Goal: Transaction & Acquisition: Purchase product/service

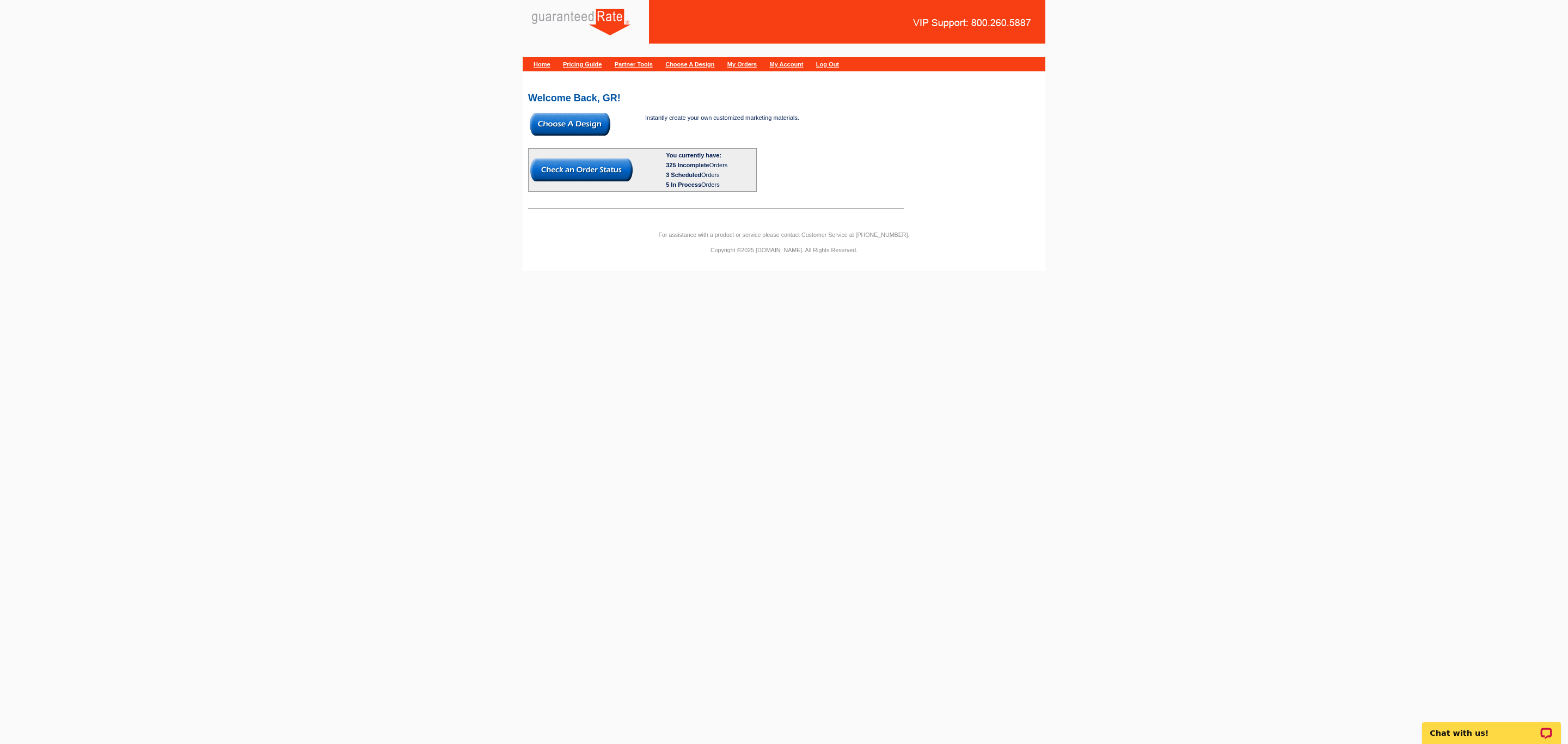
click at [563, 134] on img at bounding box center [570, 124] width 81 height 23
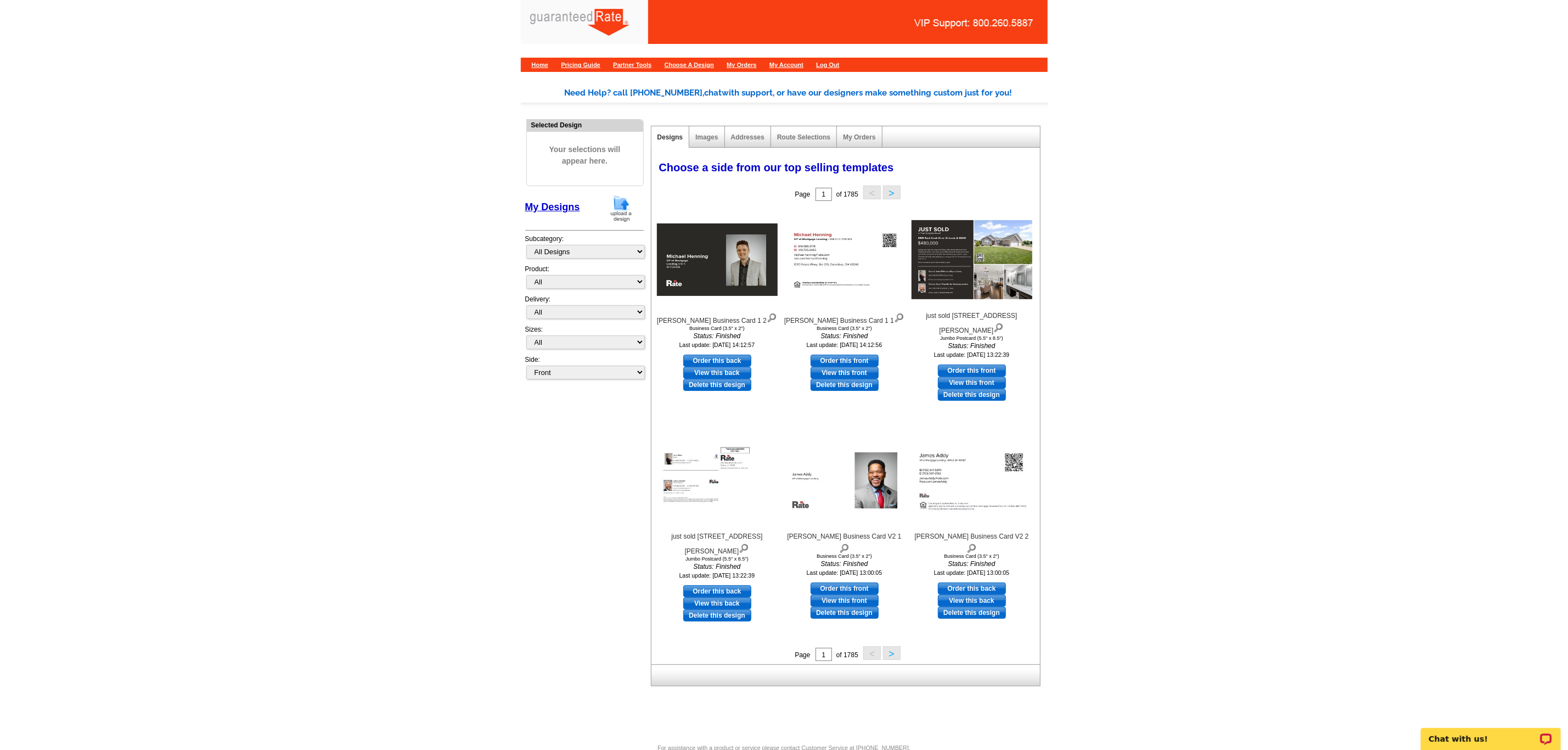
click at [628, 216] on img at bounding box center [621, 208] width 29 height 28
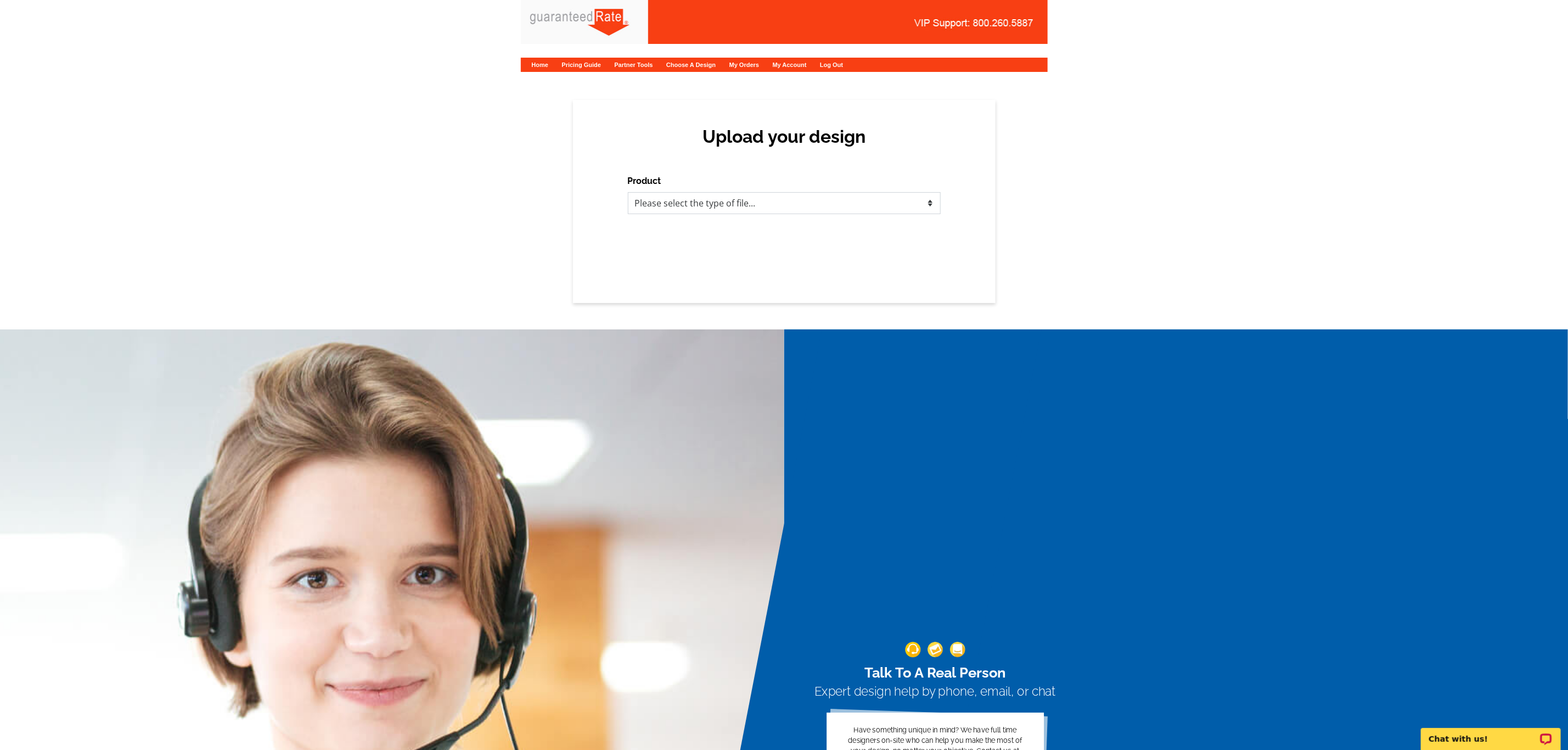
click at [817, 208] on select "Please select the type of file... Postcards Calendars Business Cards Letters an…" at bounding box center [784, 202] width 313 height 22
select select "3"
click at [628, 192] on select "Please select the type of file... Postcards Calendars Business Cards Letters an…" at bounding box center [784, 202] width 313 height 22
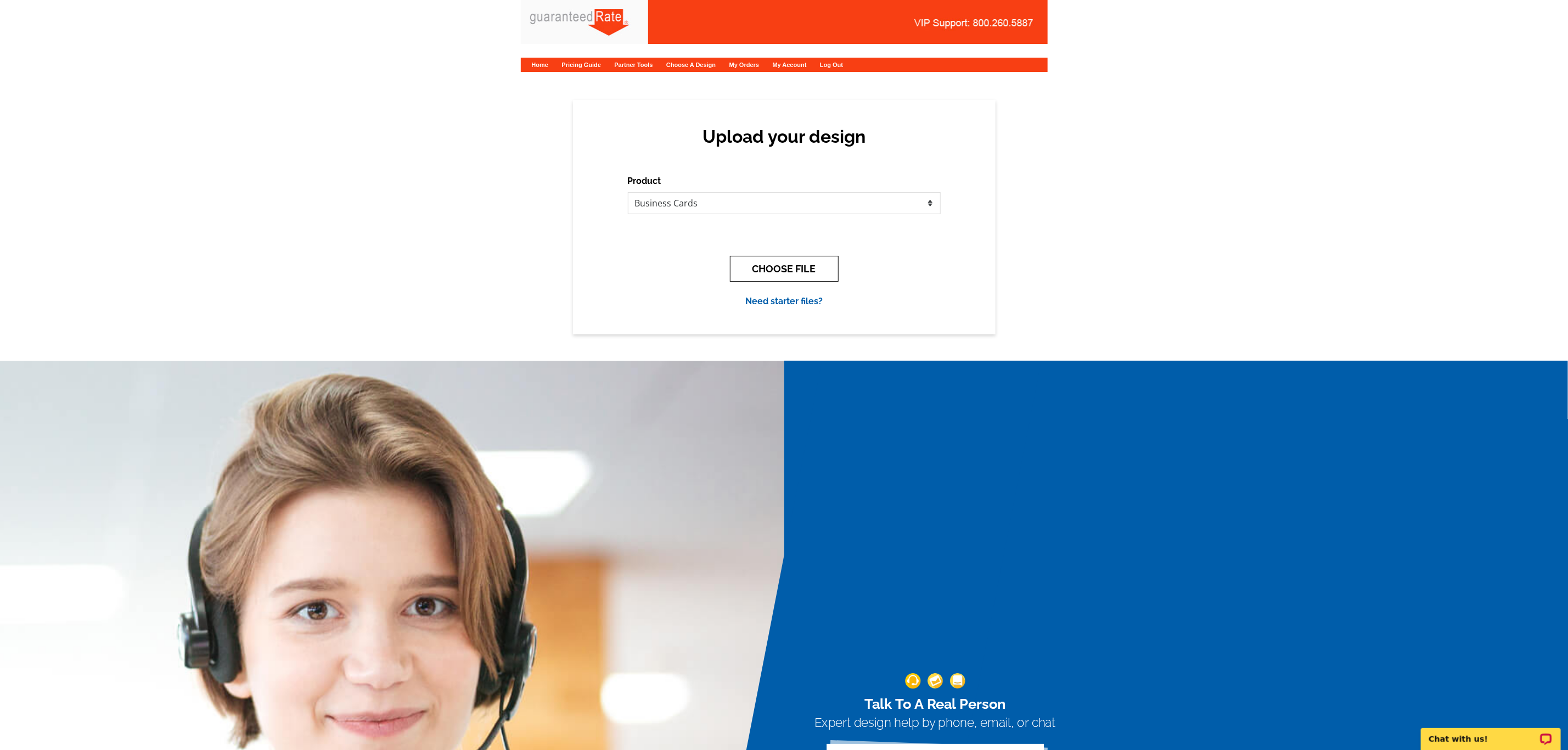
click at [827, 257] on button "CHOOSE FILE" at bounding box center [784, 269] width 109 height 26
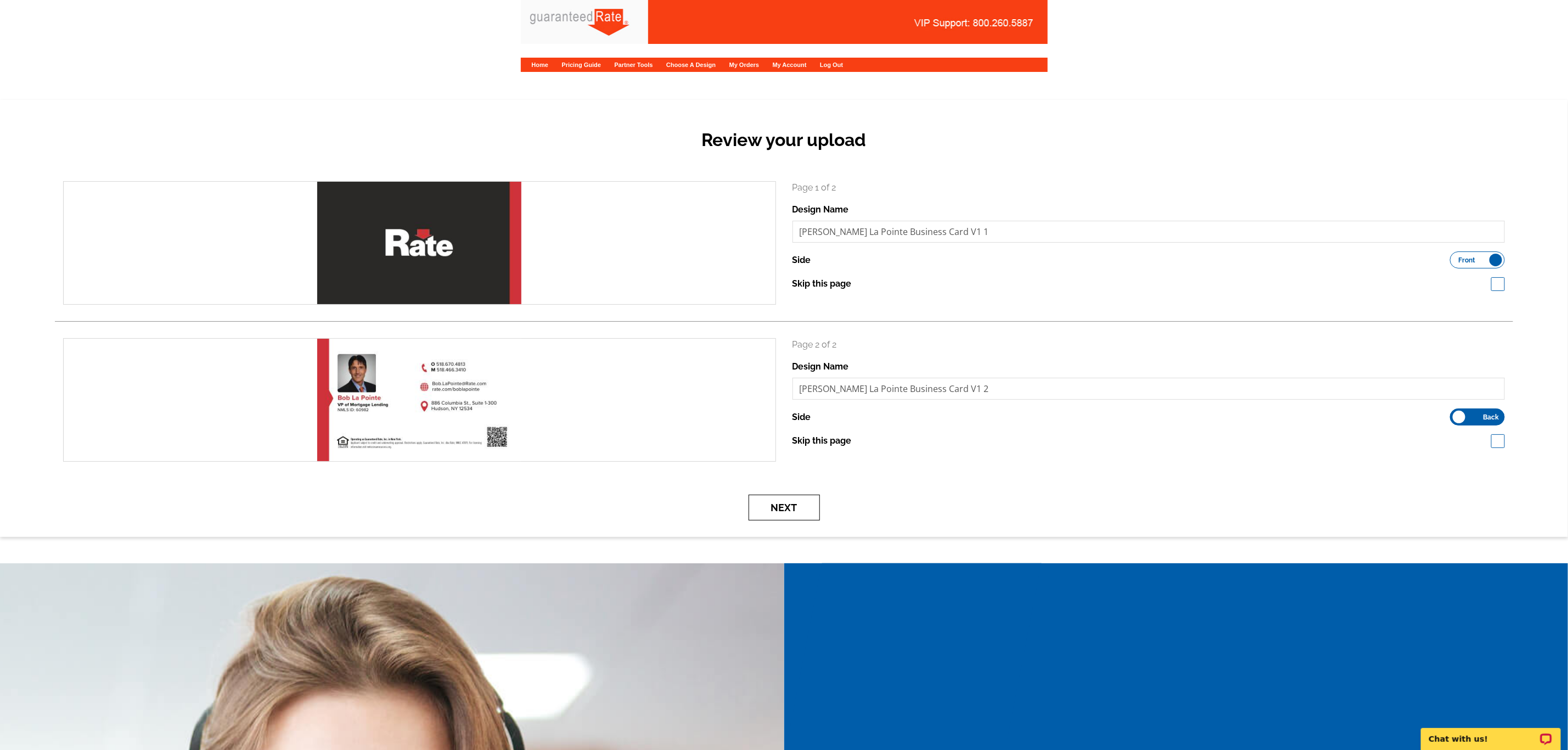
click at [781, 514] on button "Next" at bounding box center [784, 507] width 71 height 26
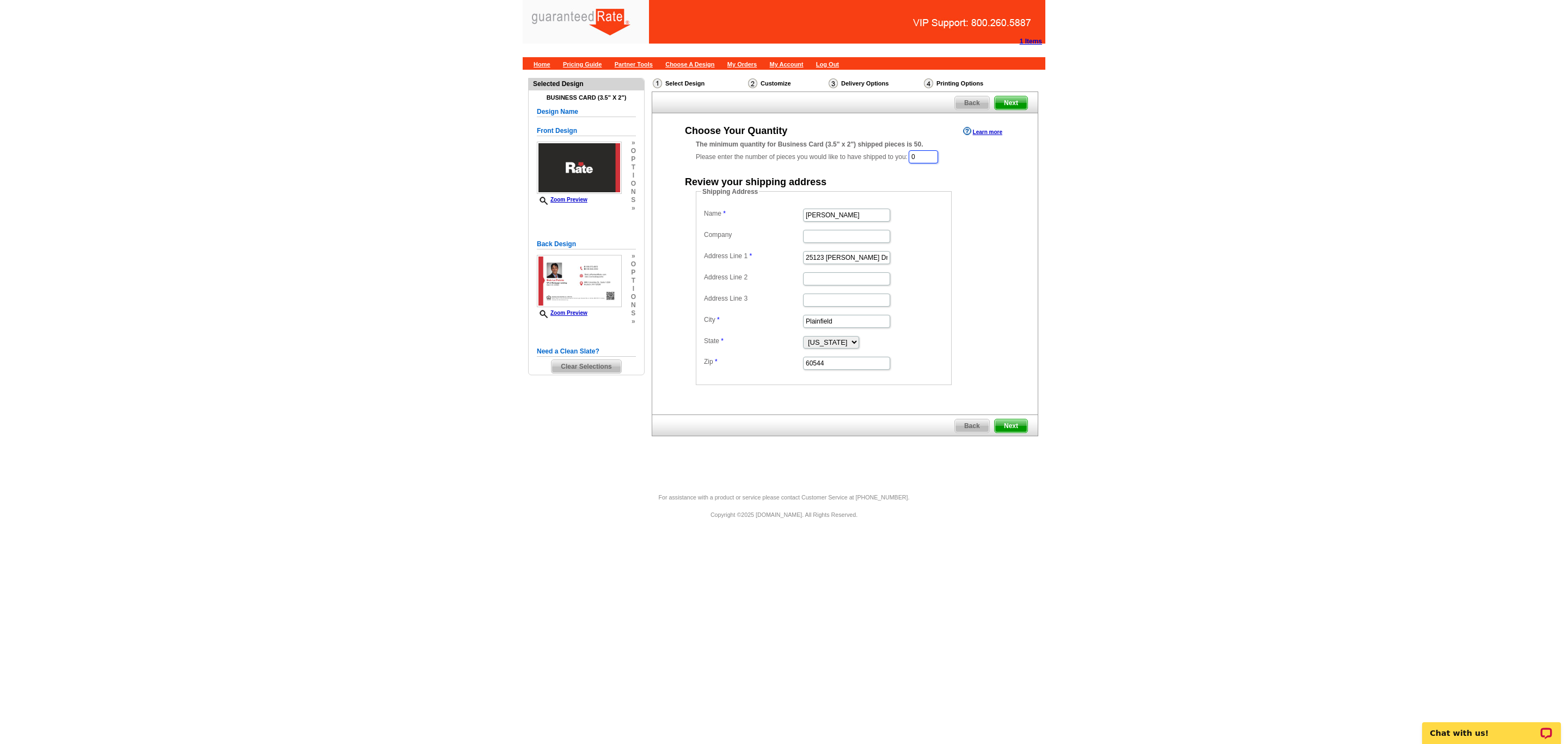
click at [926, 160] on input "0" at bounding box center [922, 156] width 29 height 13
type input "1000"
drag, startPoint x: 853, startPoint y: 216, endPoint x: 718, endPoint y: 214, distance: 135.0
click at [718, 214] on dl "Name Erin Walker Company Address Line 1 25123 Scott Dr Address Line 2 Address L…" at bounding box center [823, 290] width 245 height 165
type input "[PERSON_NAME] La Pointe"
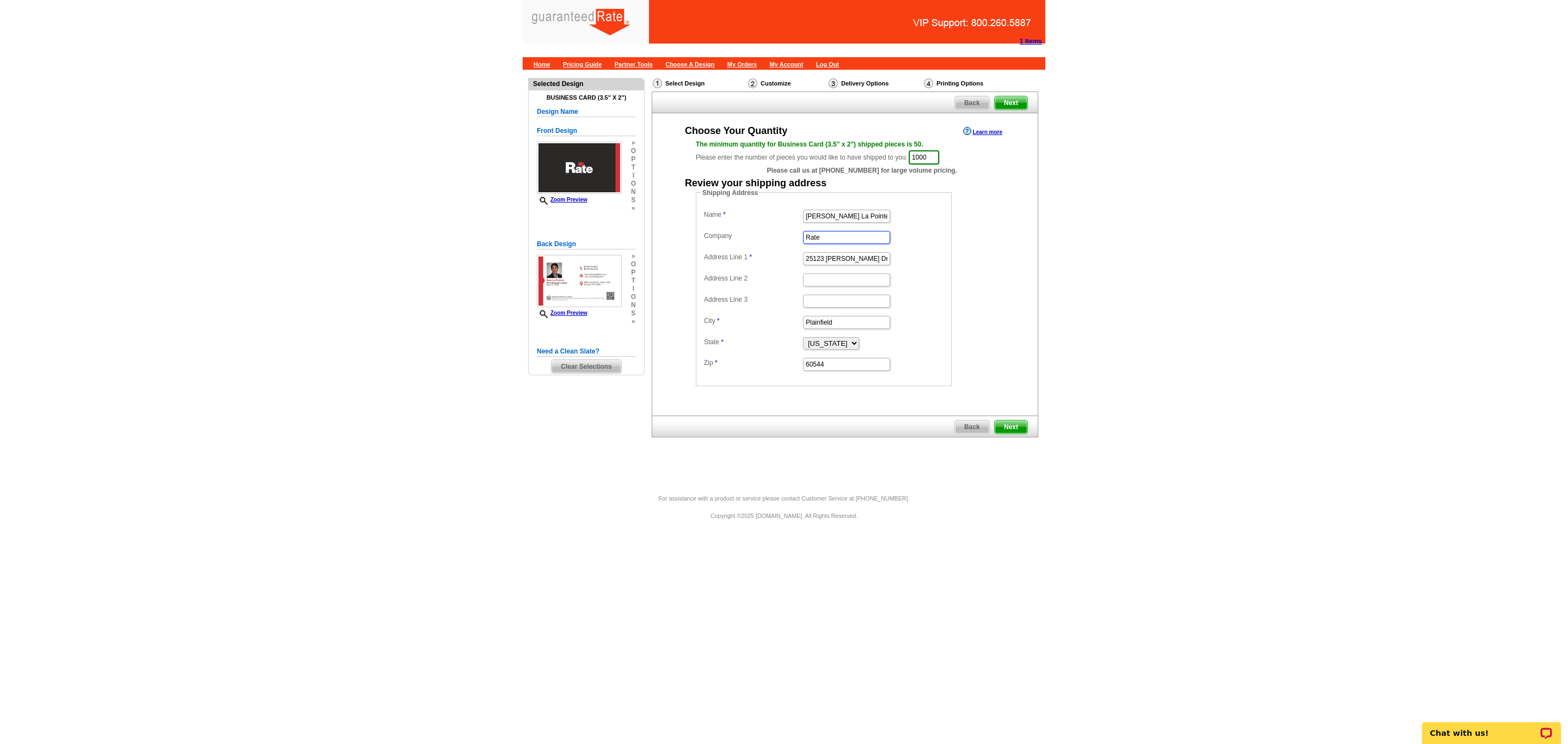
type input "Rate"
type input "[STREET_ADDRESS]"
type input "Clifton Park"
click at [849, 344] on select "Alabama Alaska Arizona Arkansas California Colorado Connecticut District of Col…" at bounding box center [830, 343] width 56 height 13
select select "NY"
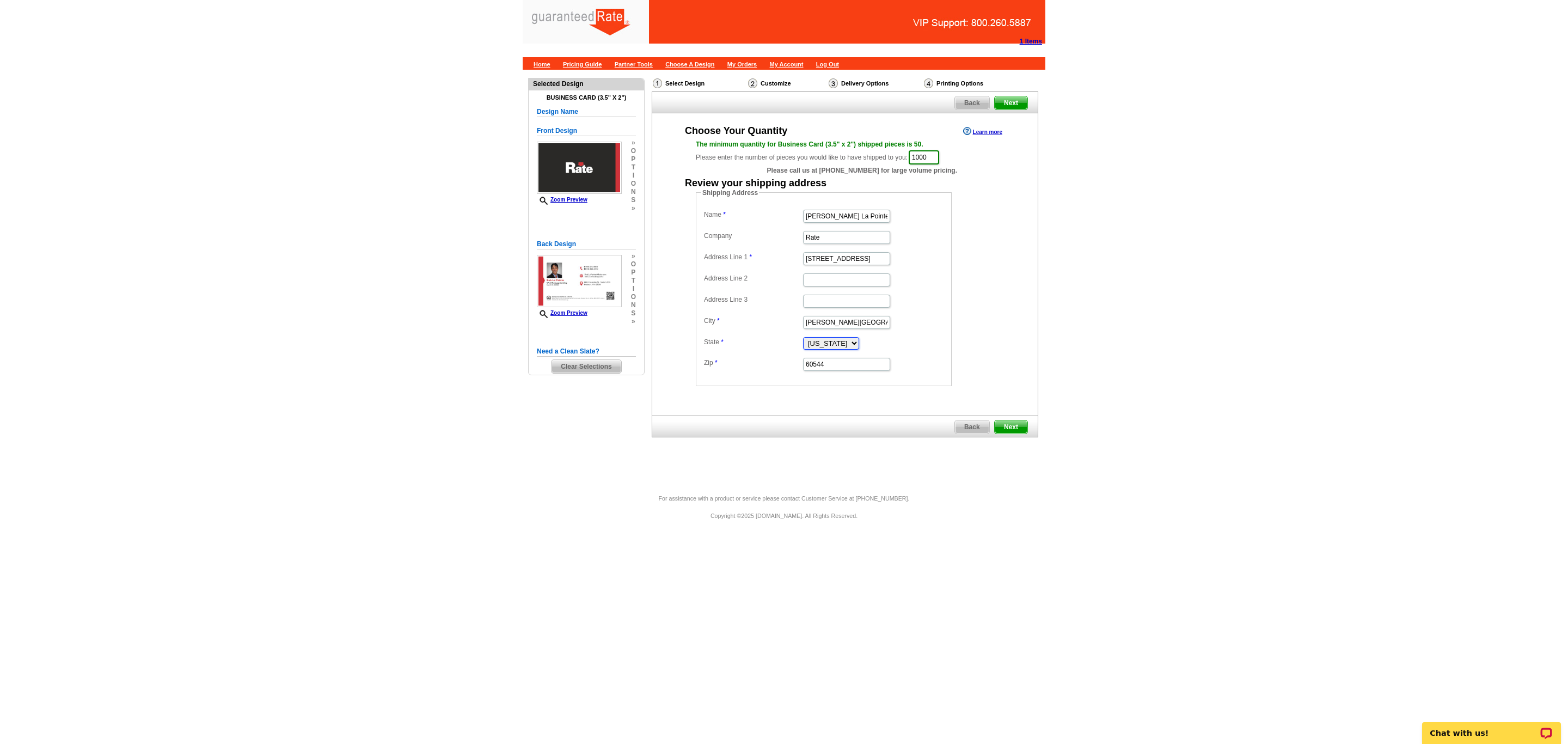
click at [803, 339] on select "Alabama Alaska Arizona Arkansas California Colorado Connecticut District of Col…" at bounding box center [830, 343] width 56 height 13
click at [838, 367] on input "60544" at bounding box center [846, 364] width 87 height 13
type input "6"
type input "12065"
click at [1050, 303] on main "Need Help? call 800-260-5887, chat with support, or have our designers make som…" at bounding box center [784, 282] width 1568 height 424
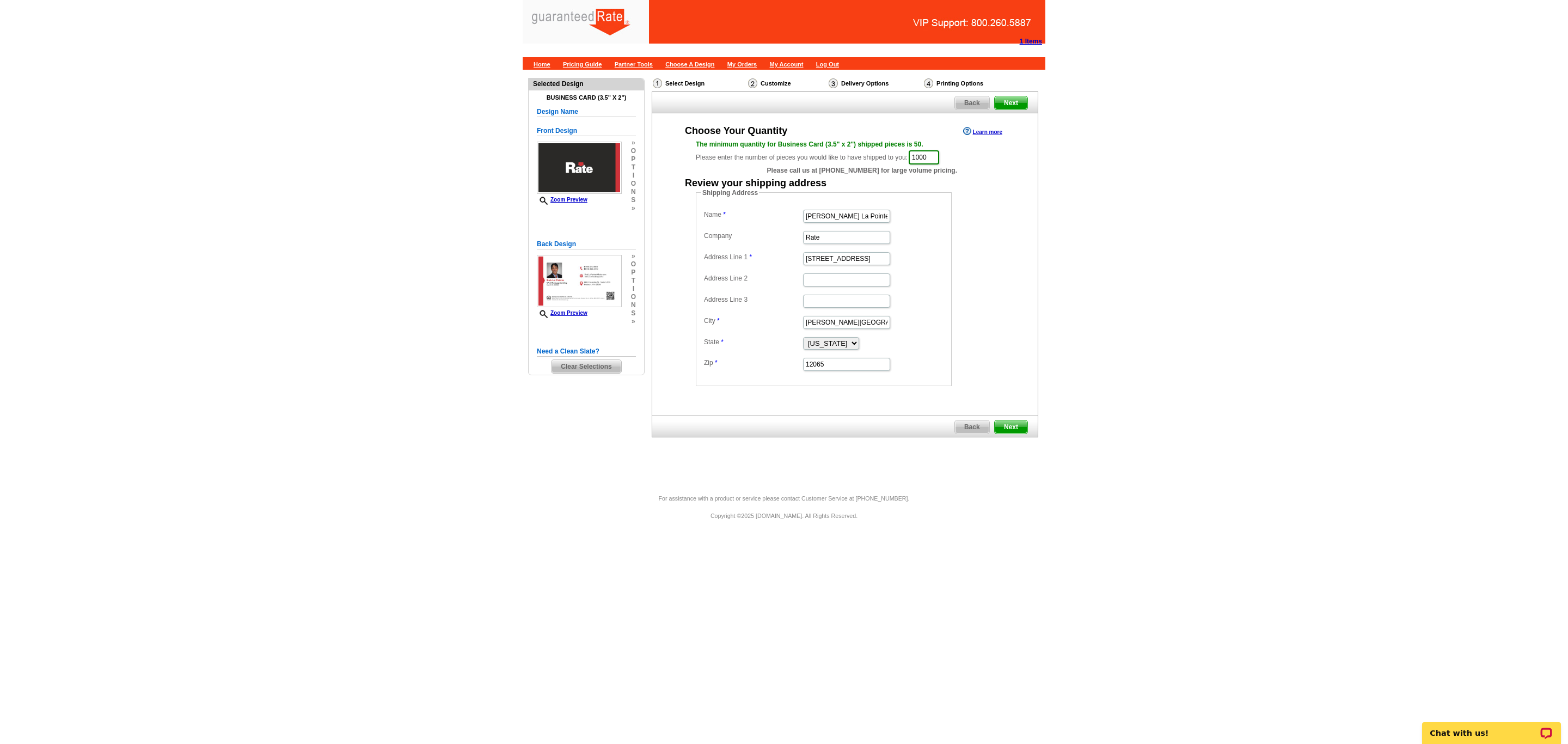
click at [1014, 428] on span "Next" at bounding box center [1010, 427] width 33 height 13
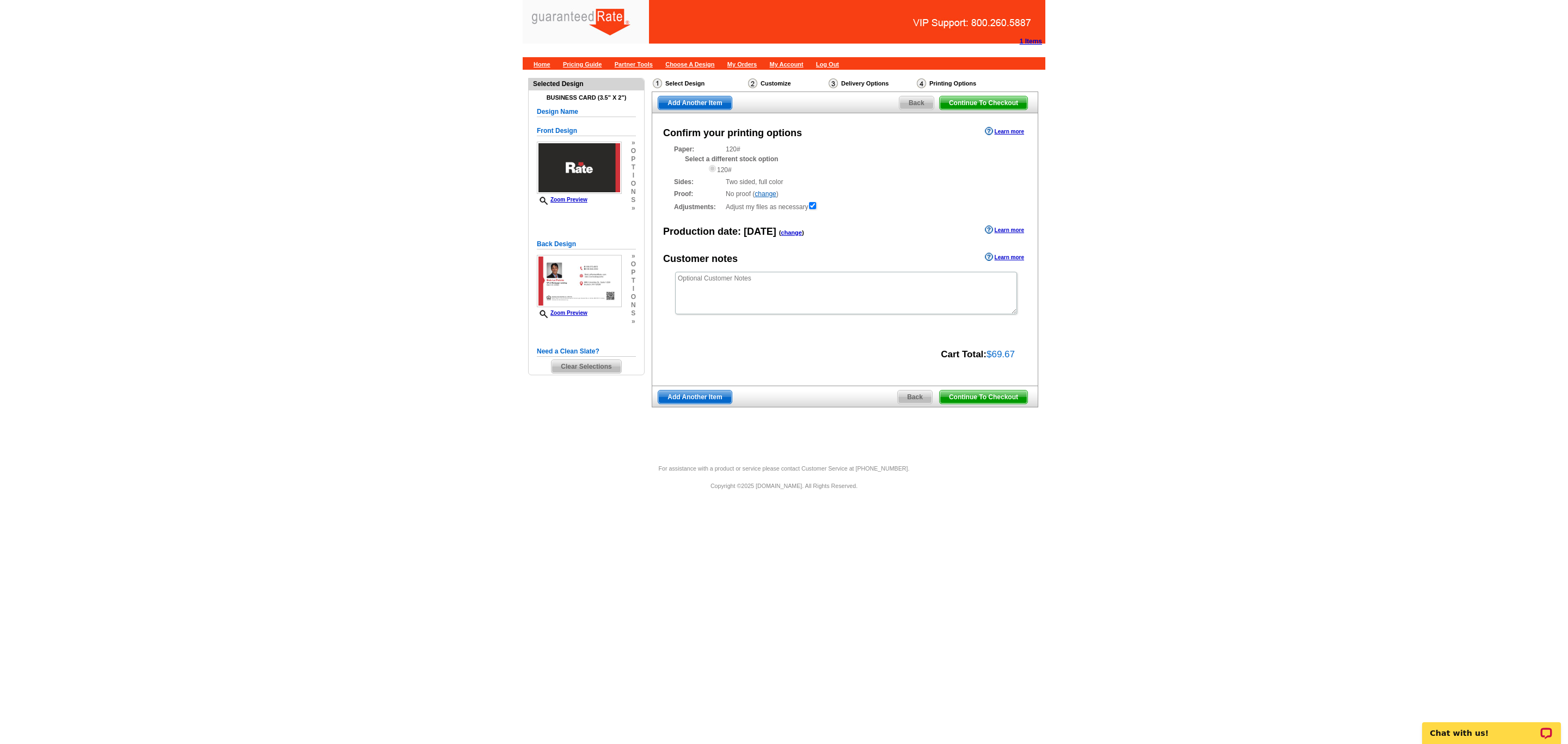
click at [979, 404] on span "Continue To Checkout" at bounding box center [983, 397] width 87 height 13
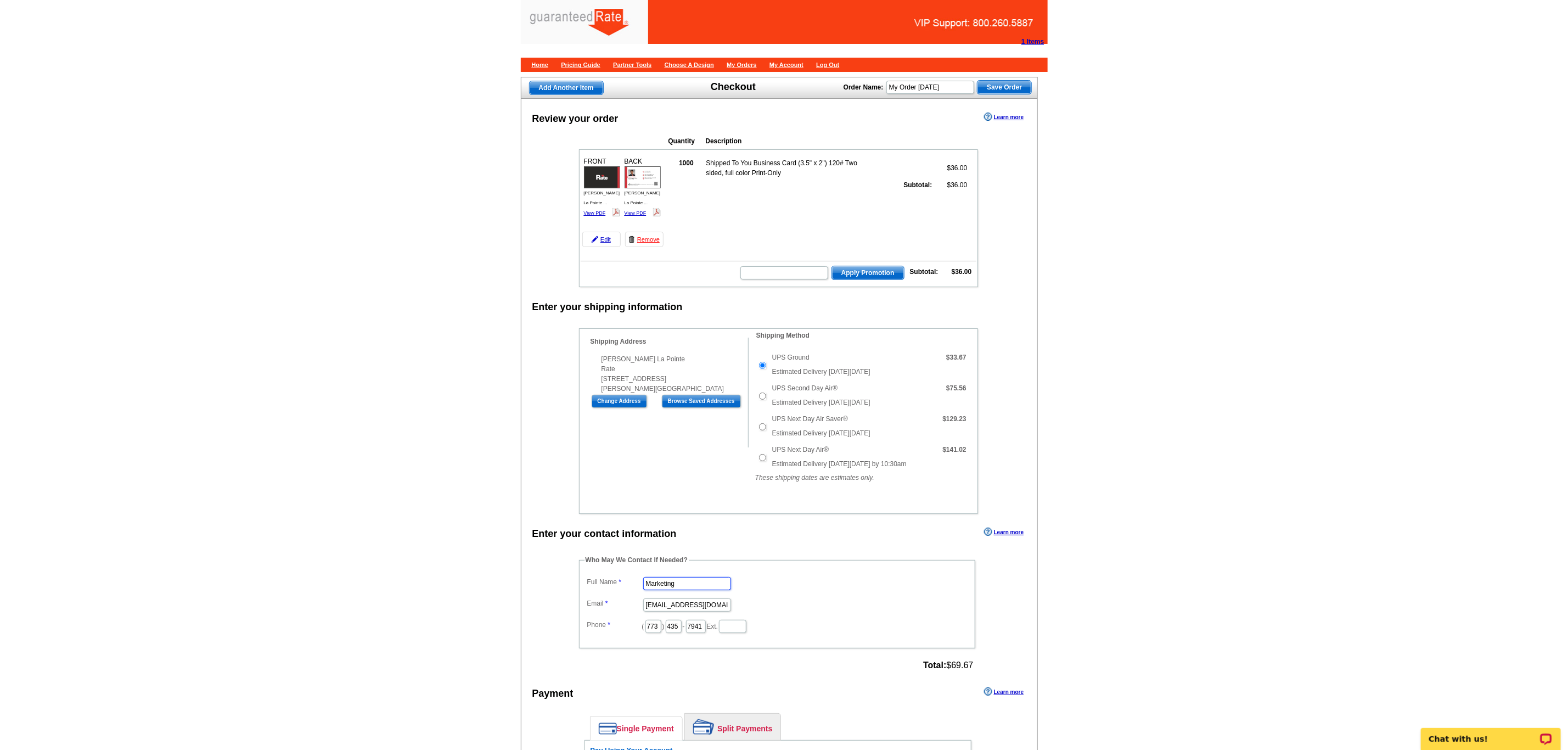
drag, startPoint x: 688, startPoint y: 601, endPoint x: 452, endPoint y: 566, distance: 238.6
click at [461, 567] on main "Add Another Item Checkout Order Name: My Order 2025-10-03 Save Order Review you…" at bounding box center [784, 652] width 1568 height 1165
type input "[PERSON_NAME]"
type input "[PERSON_NAME][EMAIL_ADDRESS][PERSON_NAME][DOMAIN_NAME]"
drag, startPoint x: 660, startPoint y: 641, endPoint x: 573, endPoint y: 642, distance: 87.0
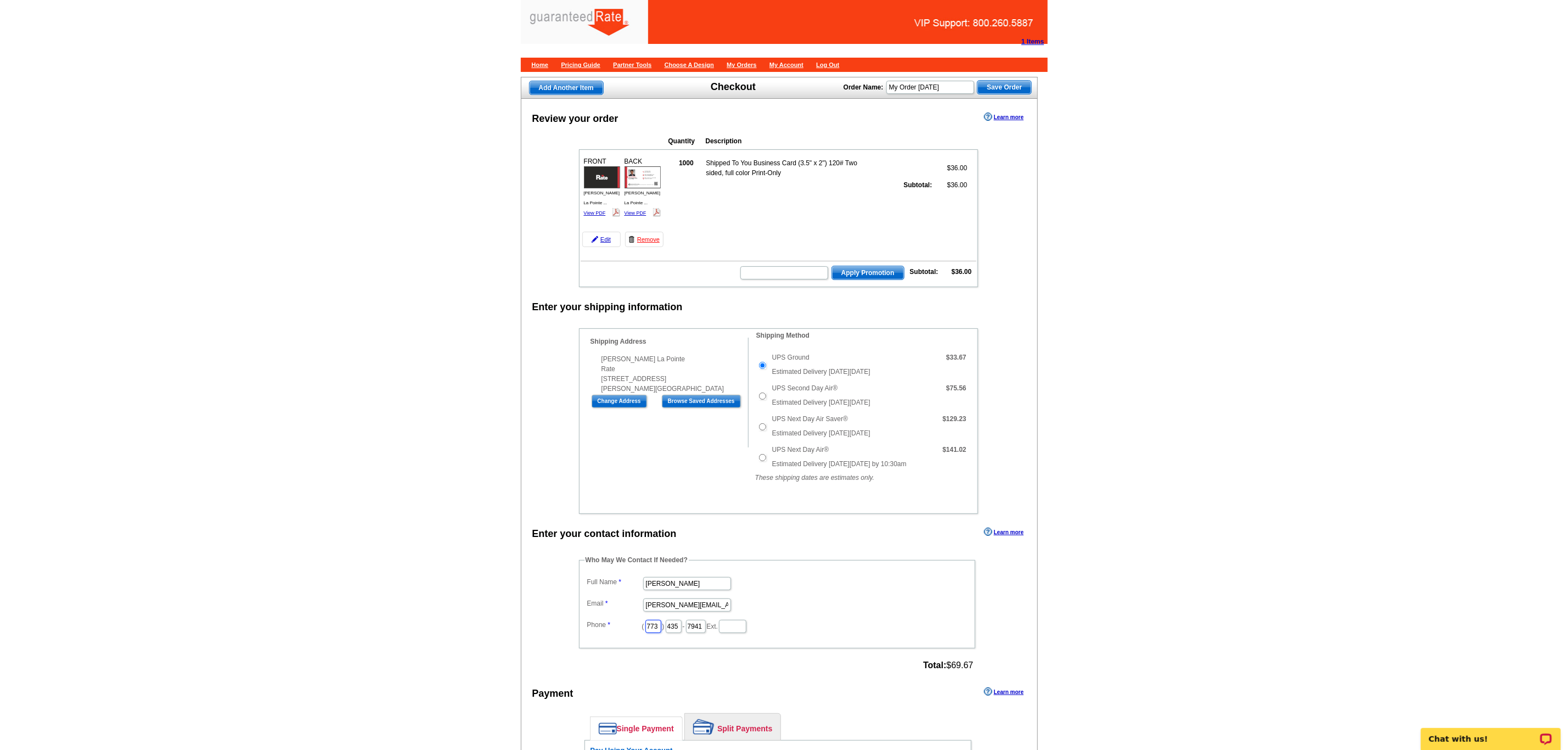
click at [573, 642] on div "Who May We Contact If Needed? Full Name Daniel Zorn Email daniel.zorn@rate.com …" at bounding box center [778, 614] width 441 height 118
type input "312"
type input "509"
type input "4245"
click at [721, 612] on input "[PERSON_NAME][EMAIL_ADDRESS][PERSON_NAME][DOMAIN_NAME]" at bounding box center [687, 604] width 88 height 13
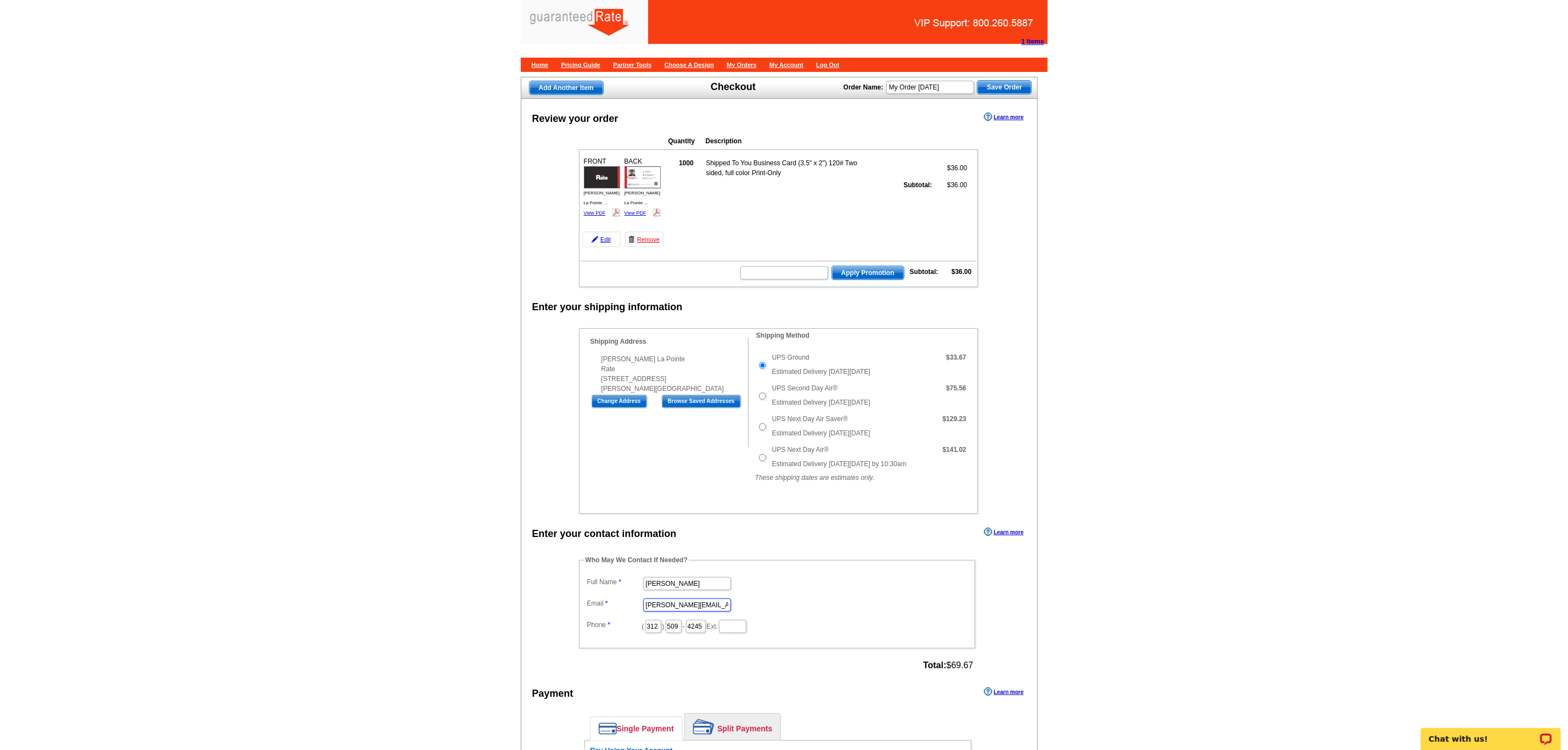
type input "[PERSON_NAME][EMAIL_ADDRESS][PERSON_NAME][DOMAIN_NAME]"
click at [1374, 463] on main "Add Another Item Checkout Order Name: My Order 2025-10-03 Save Order Review you…" at bounding box center [784, 652] width 1568 height 1165
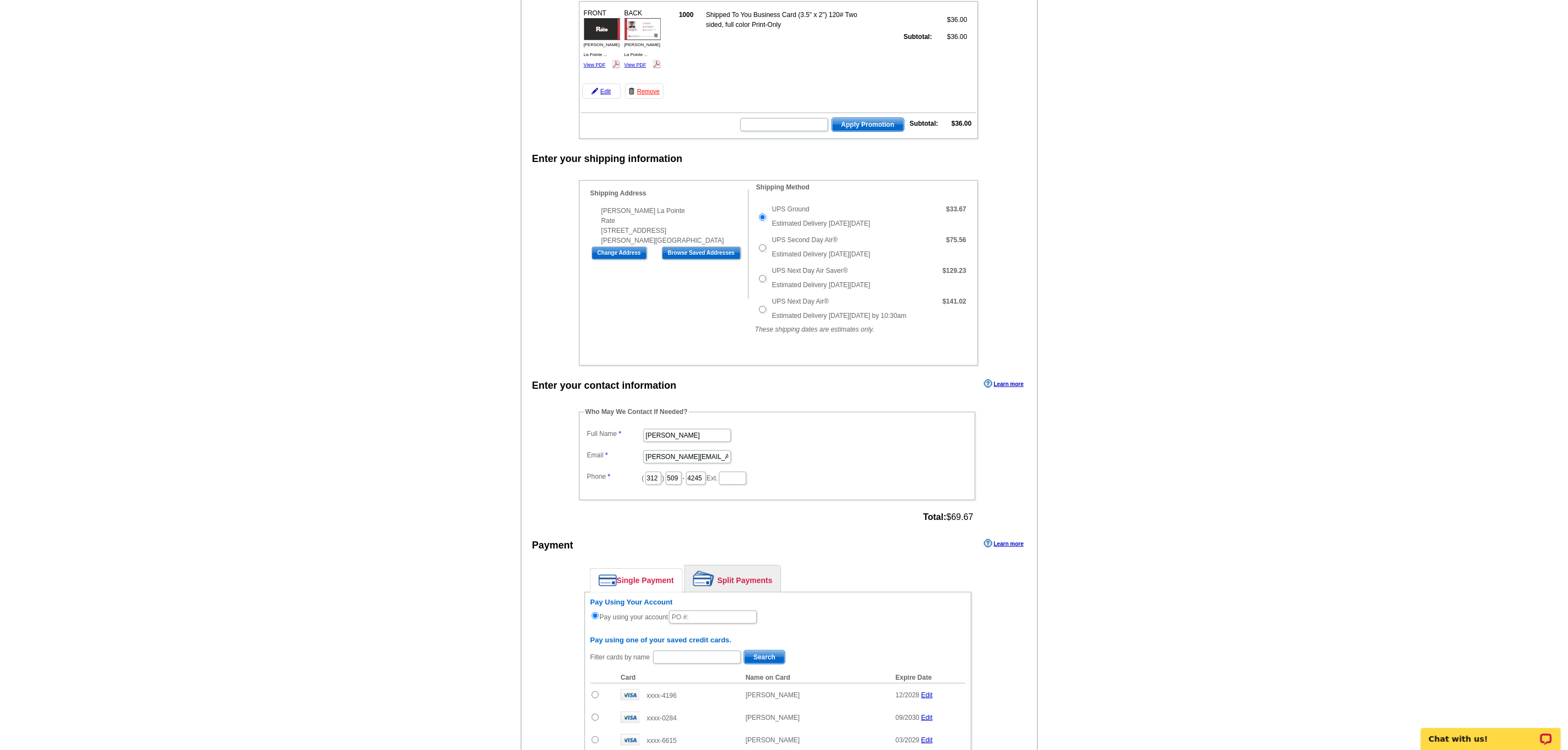
scroll to position [329, 0]
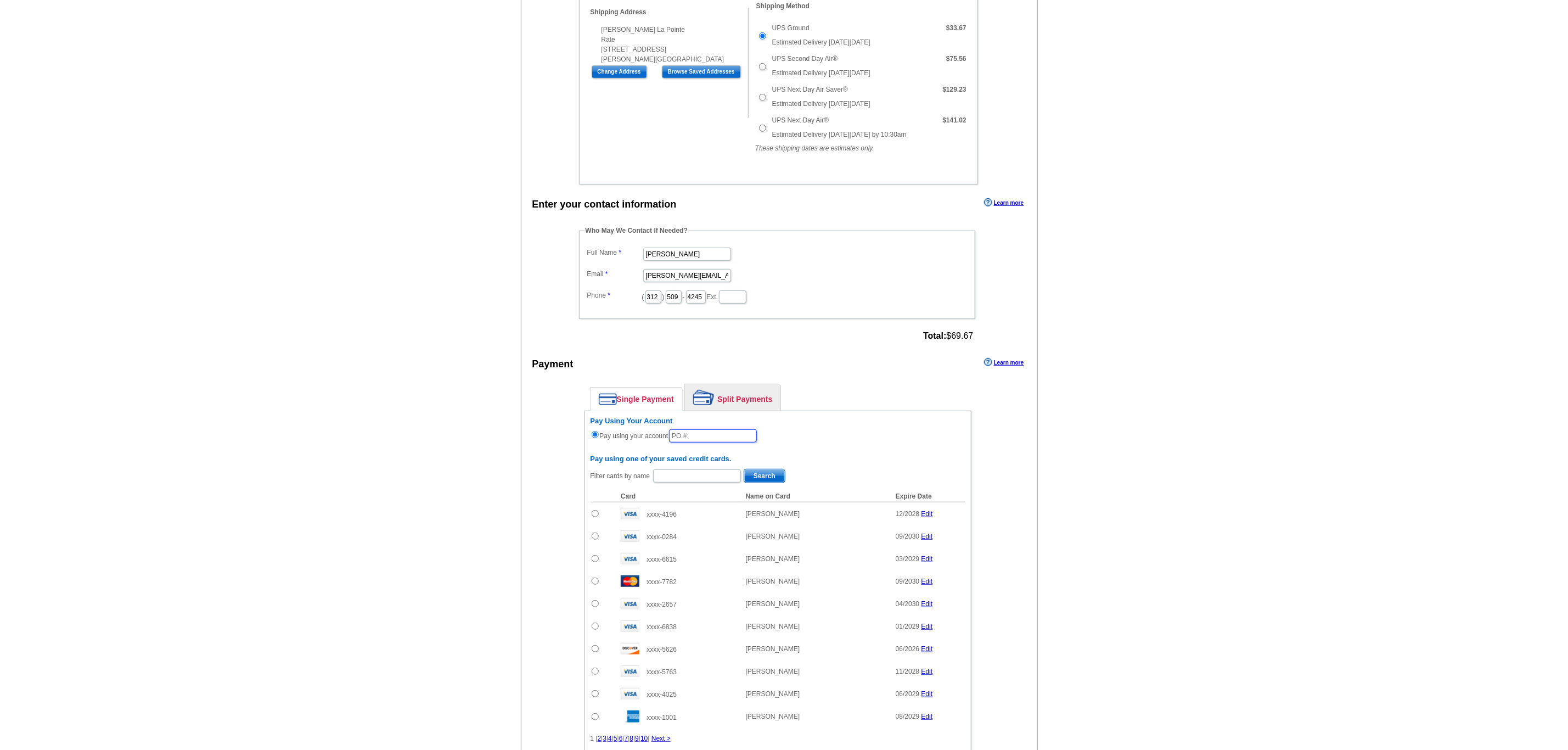
click at [700, 442] on input "text" at bounding box center [713, 436] width 88 height 13
click at [1144, 451] on main "Add Another Item Checkout Order Name: My Order 2025-10-03 Save Order Review you…" at bounding box center [784, 323] width 1568 height 1165
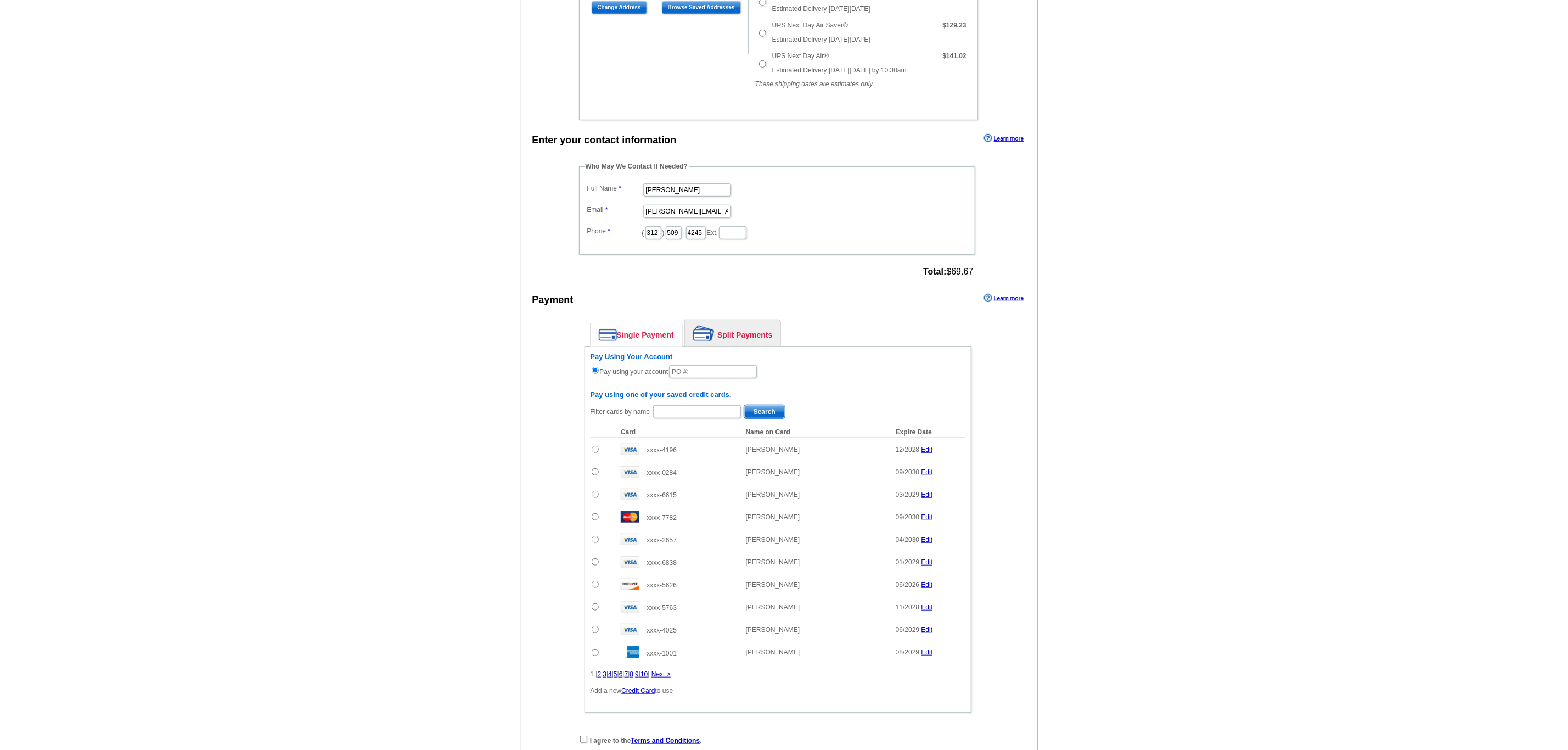
scroll to position [494, 0]
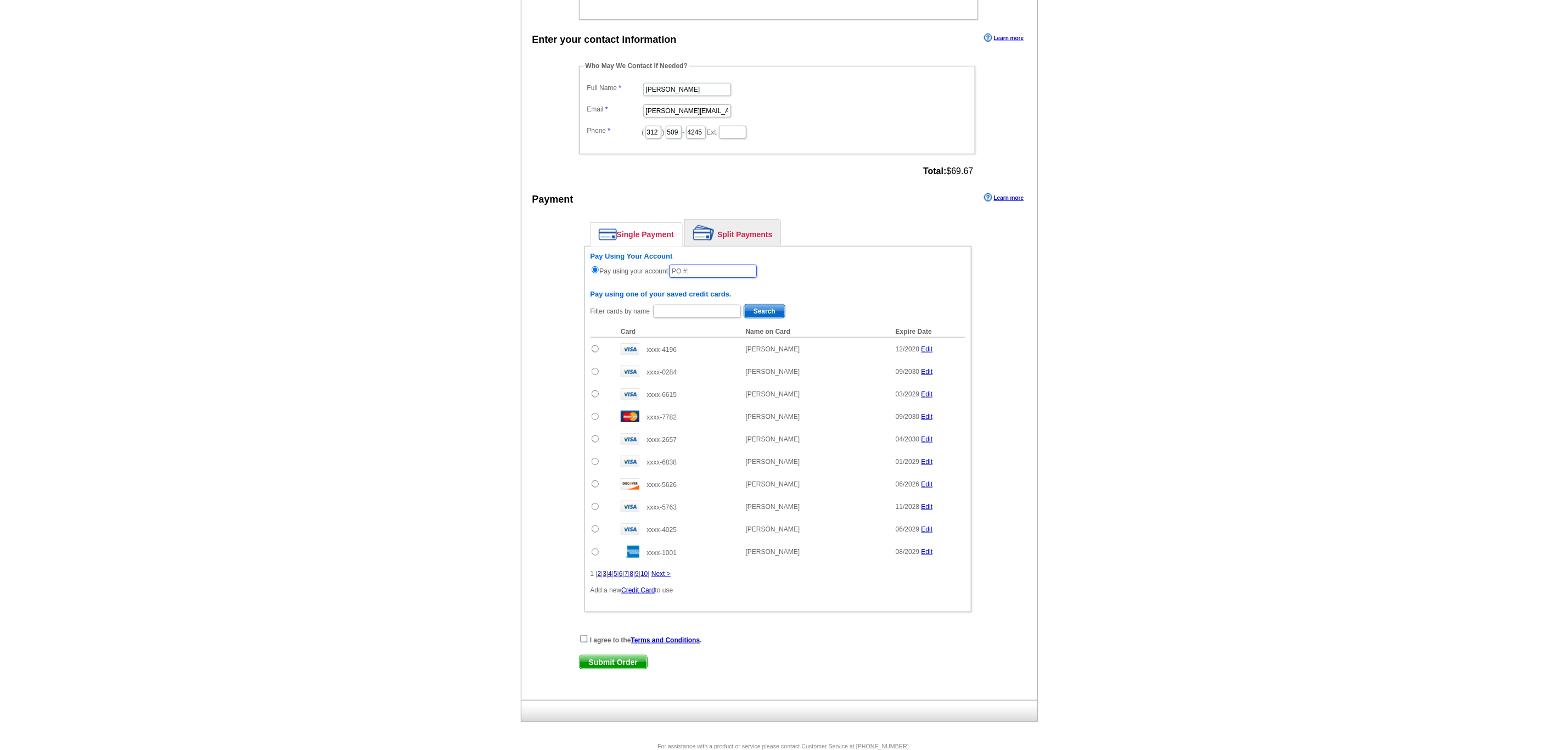
click at [696, 277] on input "text" at bounding box center [713, 271] width 88 height 13
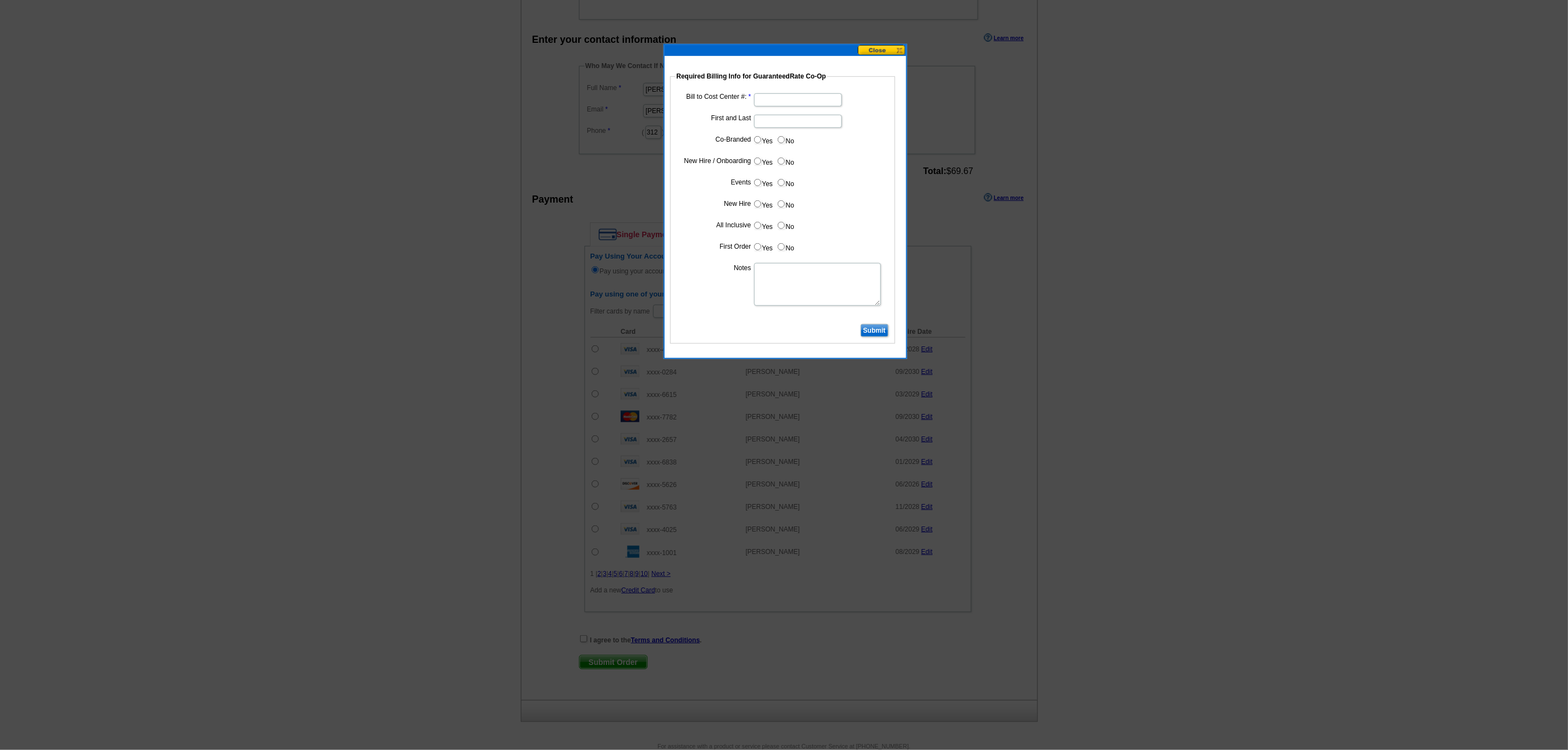
type input "10032025_DZ_458"
click at [768, 98] on input "Bill to Cost Center #:" at bounding box center [798, 100] width 88 height 13
type input "1866"
click at [804, 119] on input "First and Last" at bounding box center [798, 121] width 88 height 13
type input "[PERSON_NAME] La Pointe"
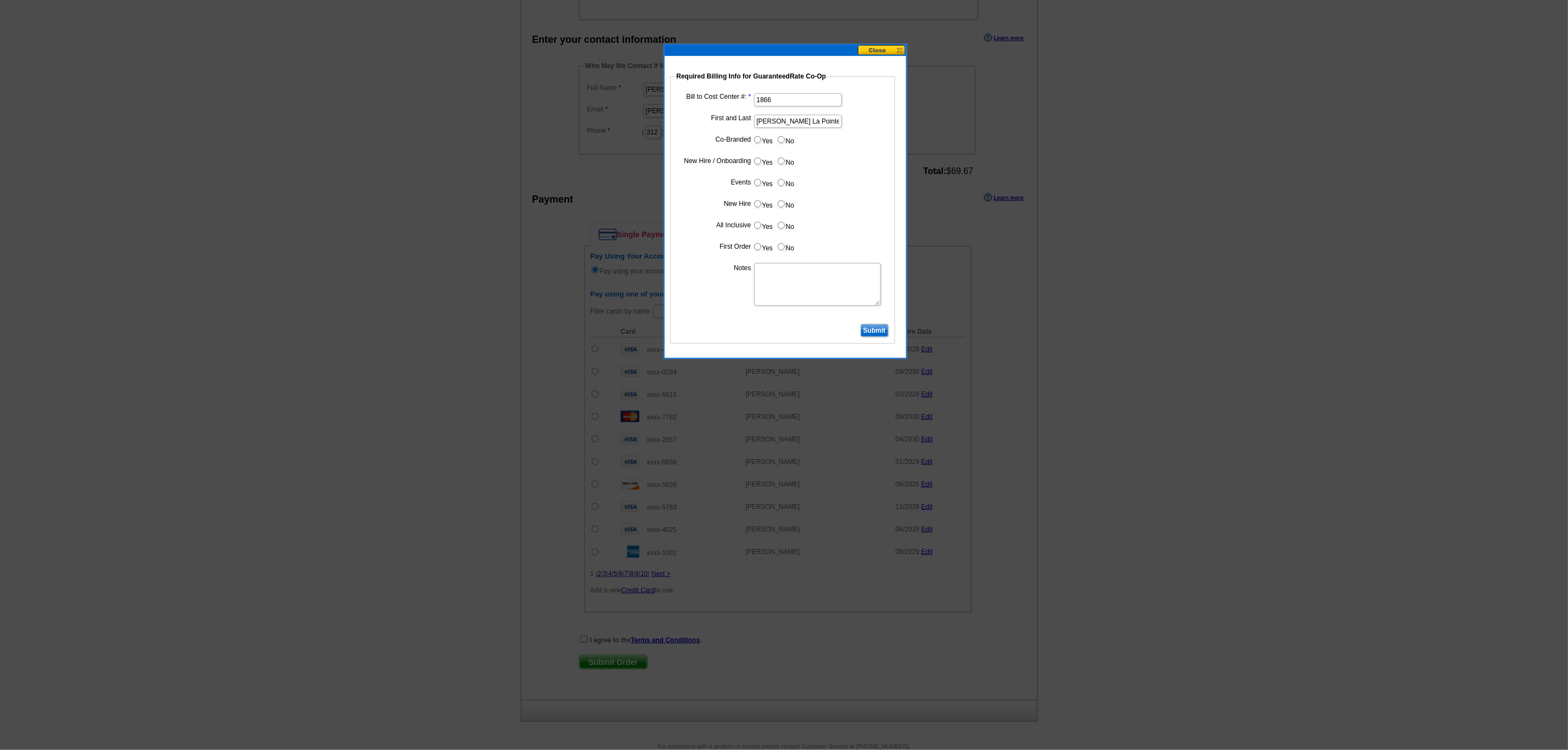
click at [780, 143] on input "No" at bounding box center [781, 139] width 7 height 7
radio input "true"
click at [756, 162] on input "Yes" at bounding box center [757, 161] width 7 height 7
radio input "true"
click at [782, 182] on input "No" at bounding box center [781, 182] width 7 height 7
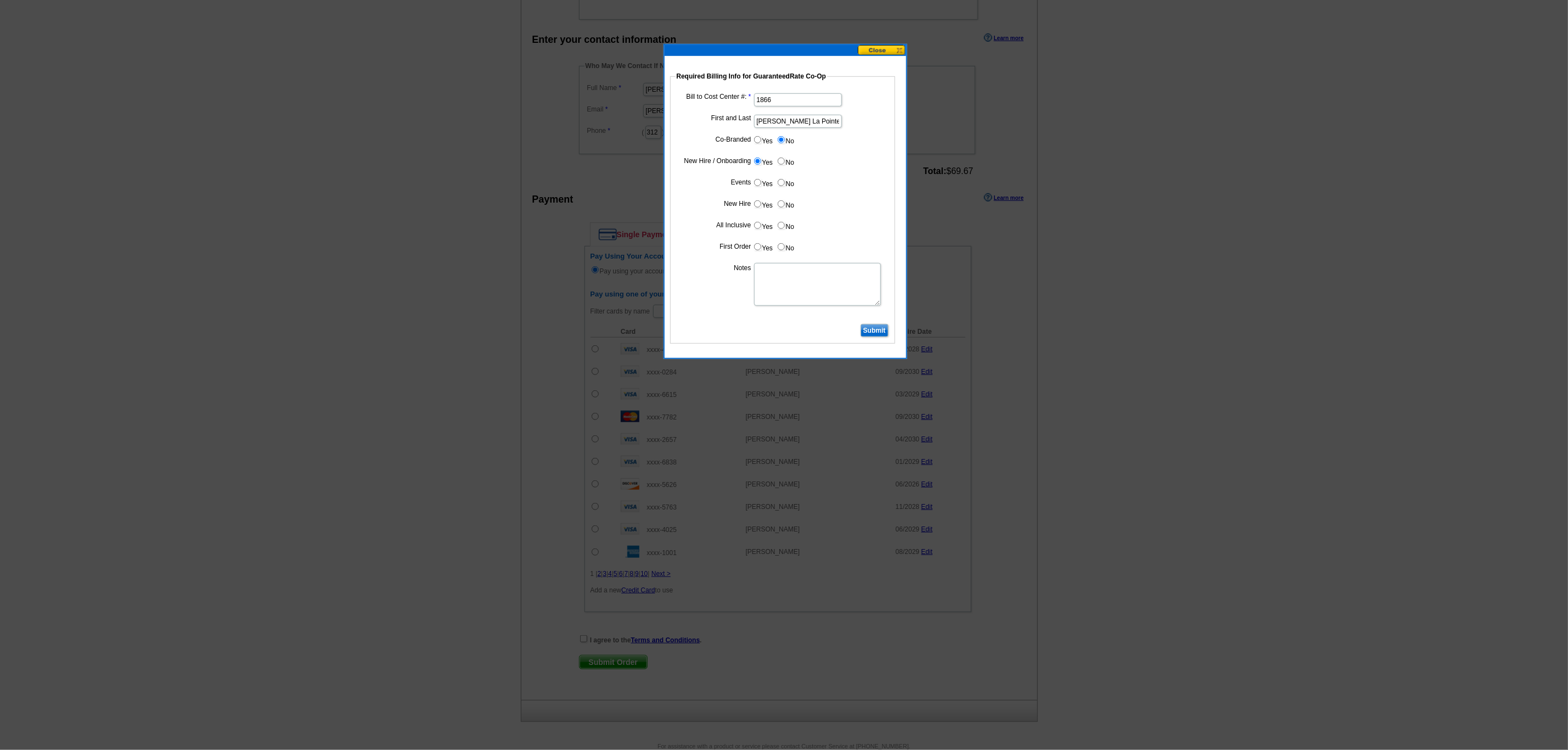
radio input "true"
click at [757, 206] on input "Yes" at bounding box center [757, 204] width 7 height 7
radio input "true"
click at [757, 226] on input "Yes" at bounding box center [757, 225] width 7 height 7
radio input "true"
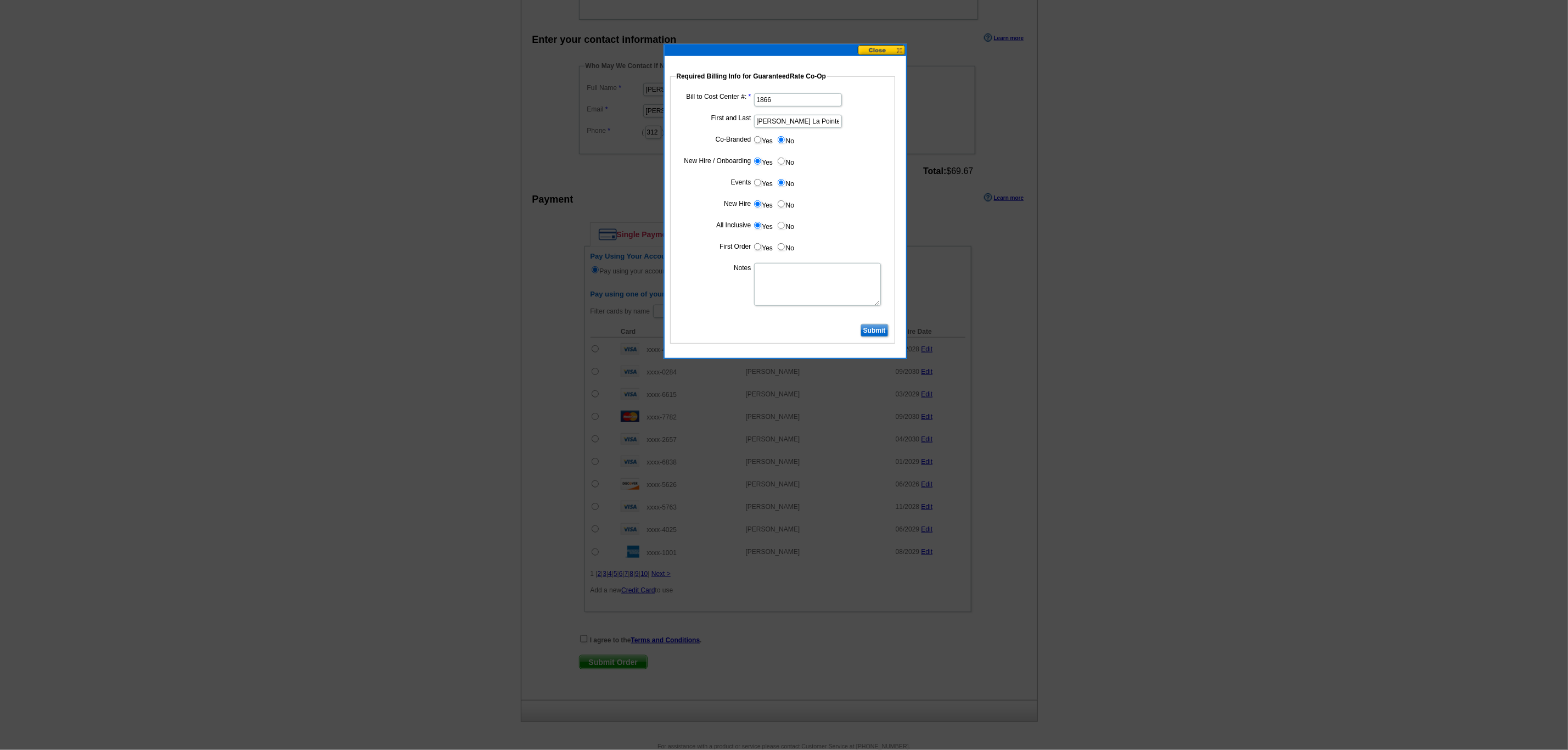
click at [757, 250] on input "Yes" at bounding box center [757, 246] width 7 height 7
radio input "true"
click at [766, 277] on textarea "Notes" at bounding box center [817, 285] width 127 height 43
type textarea "CC: 1866. First business card order bill to branch."
click at [868, 211] on dd "Yes No" at bounding box center [783, 205] width 214 height 17
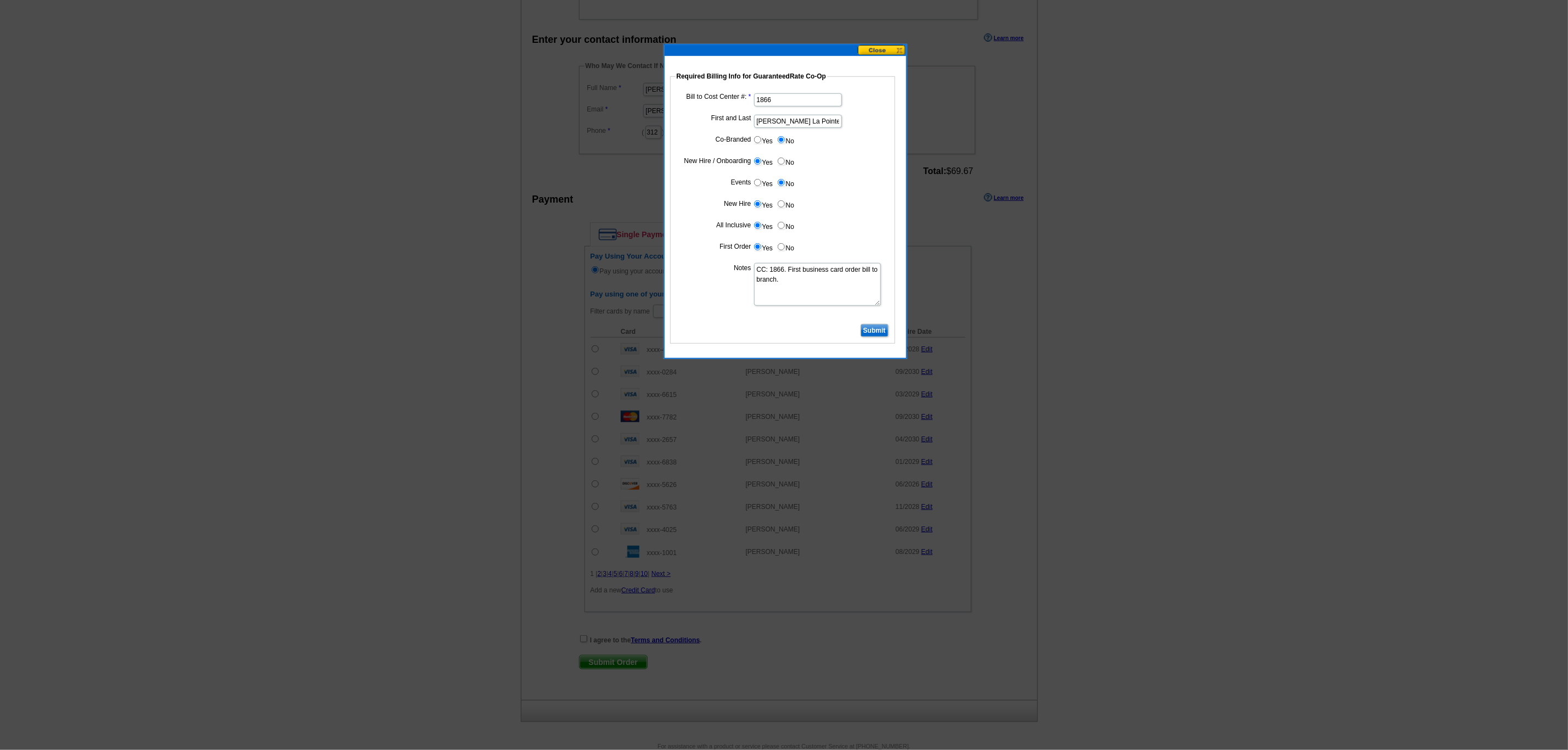
click at [876, 328] on input "Submit" at bounding box center [874, 330] width 28 height 13
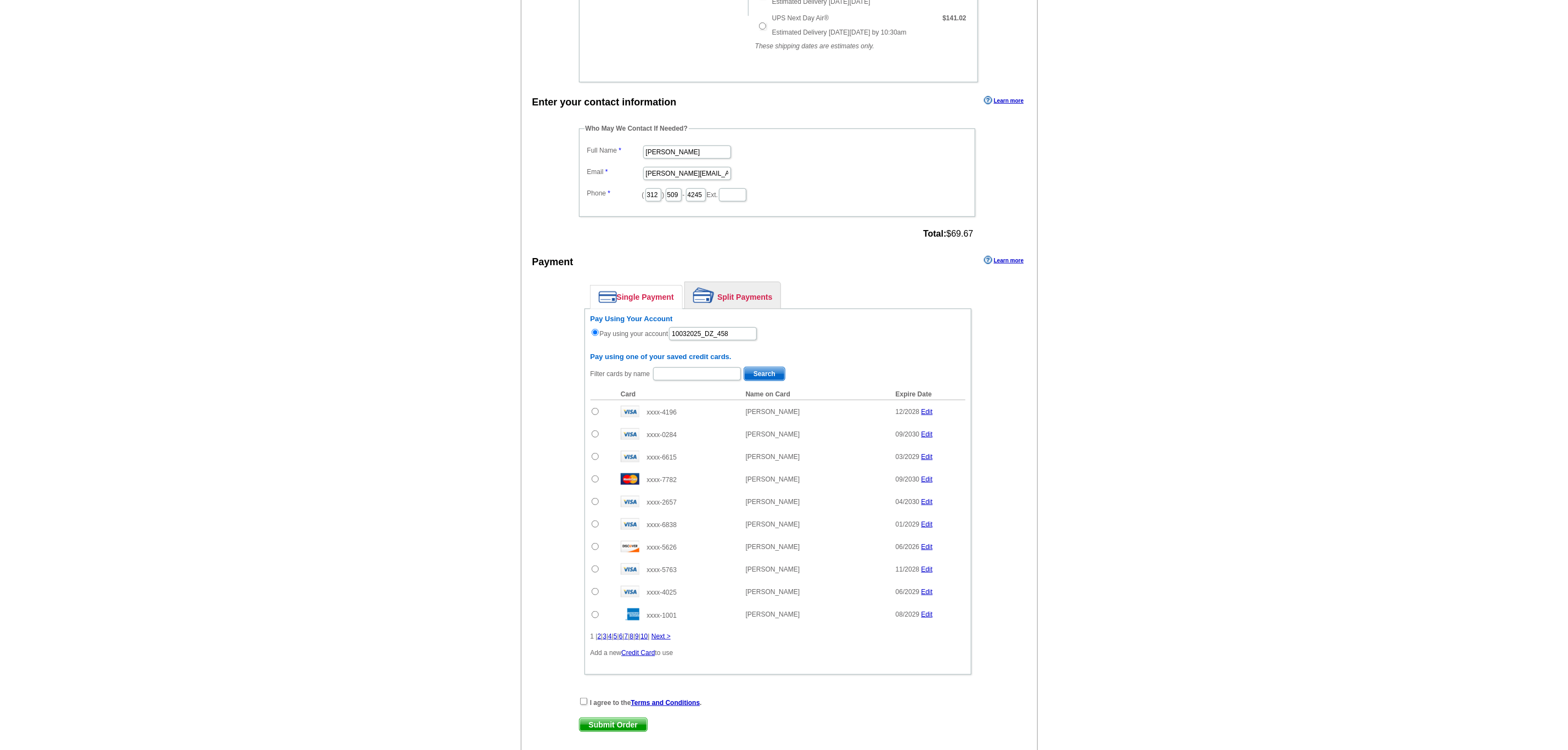
scroll to position [557, 0]
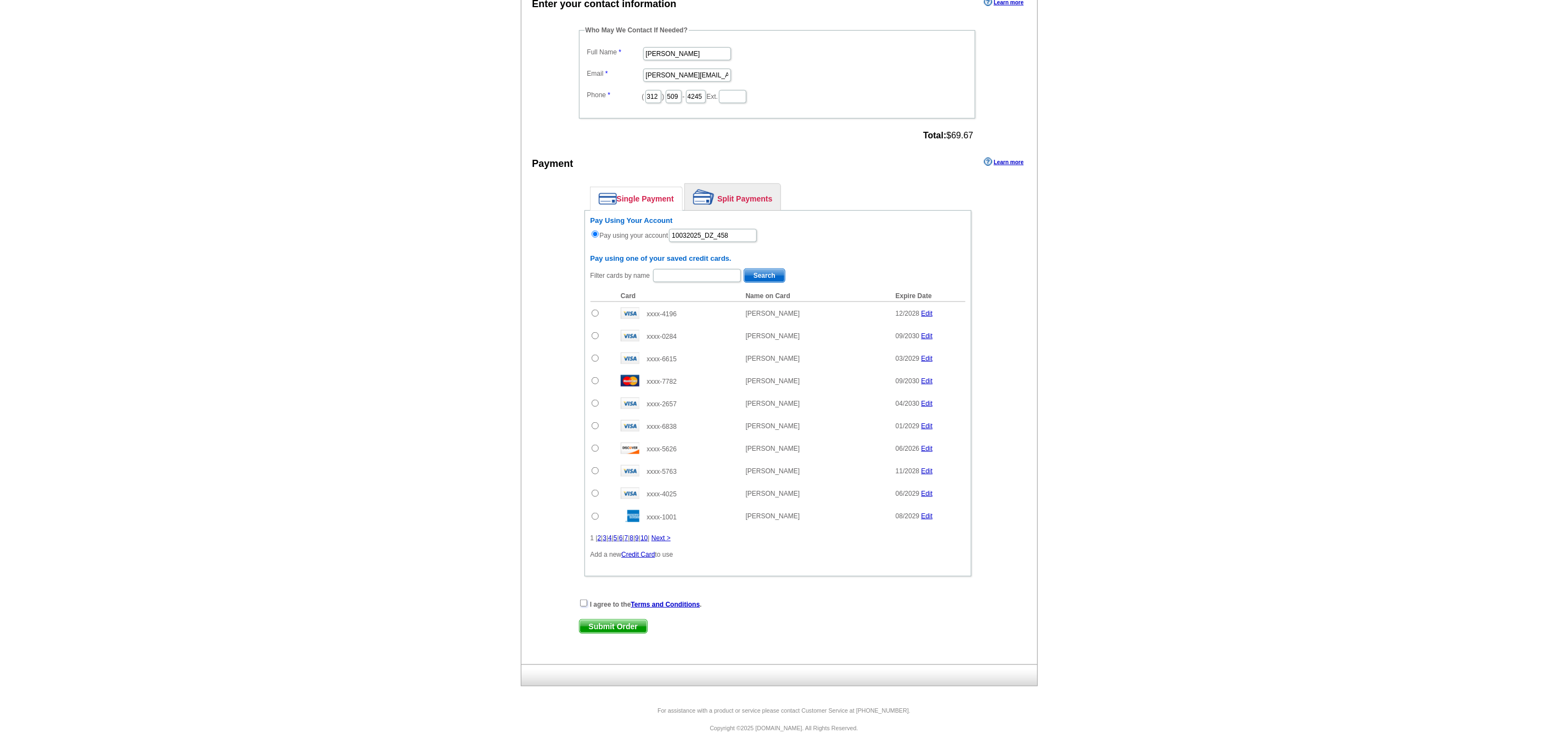
click at [582, 603] on input "checkbox" at bounding box center [583, 602] width 7 height 7
checkbox input "true"
click at [594, 624] on span "Submit Order" at bounding box center [613, 626] width 67 height 13
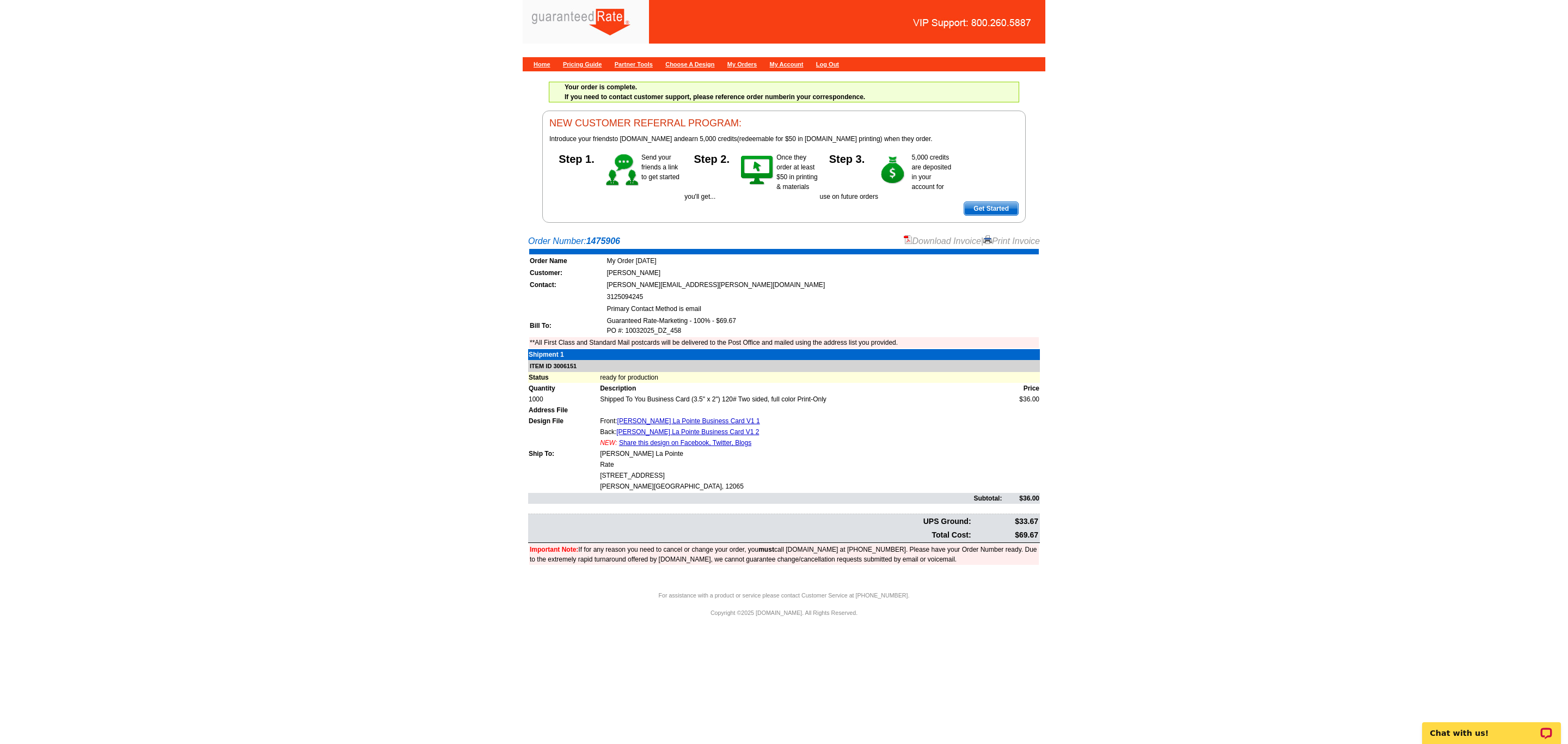
click at [936, 246] on link "Download Invoice" at bounding box center [941, 241] width 77 height 10
